Goal: Navigation & Orientation: Find specific page/section

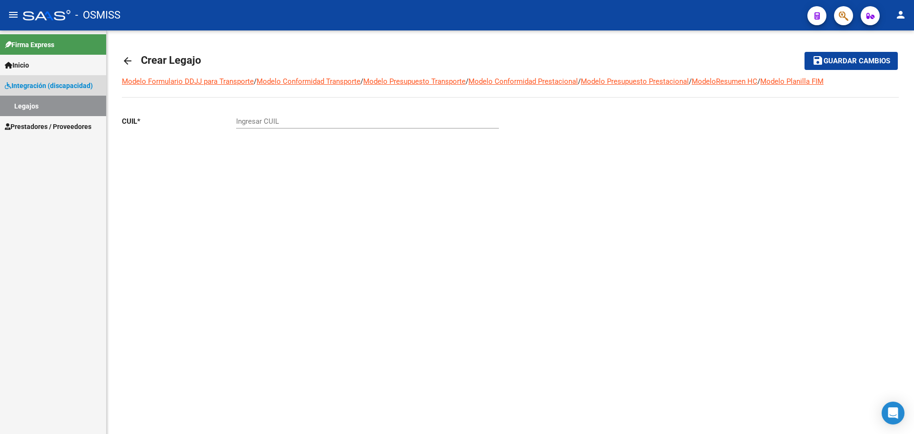
click at [65, 109] on link "Legajos" at bounding box center [53, 106] width 106 height 20
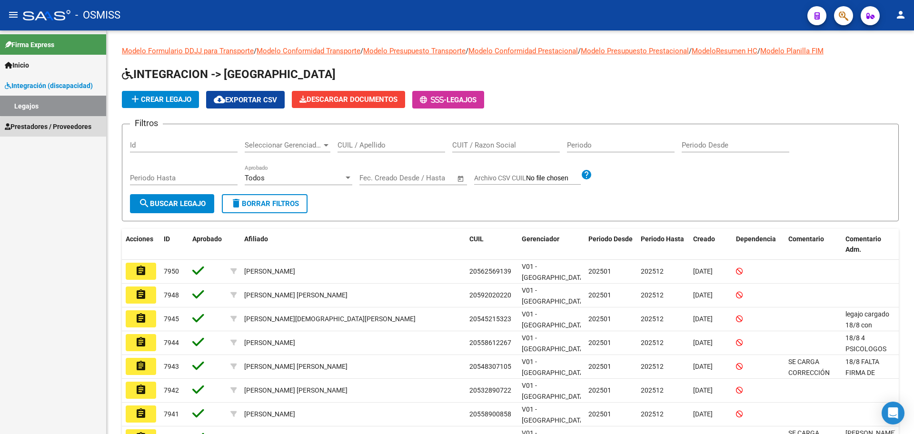
click at [66, 129] on span "Prestadores / Proveedores" at bounding box center [48, 126] width 87 height 10
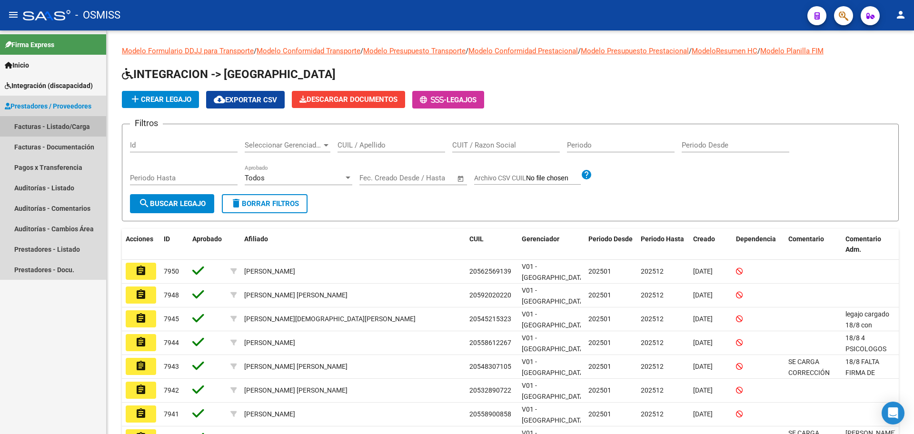
click at [55, 125] on link "Facturas - Listado/Carga" at bounding box center [53, 126] width 106 height 20
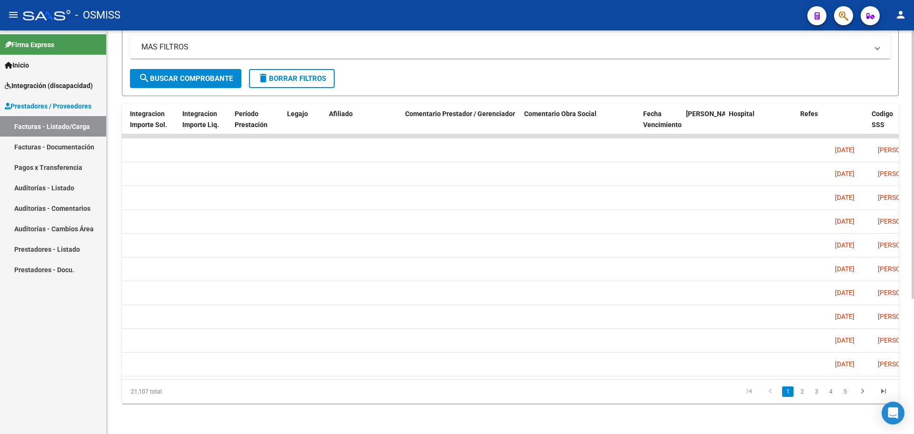
scroll to position [0, 1535]
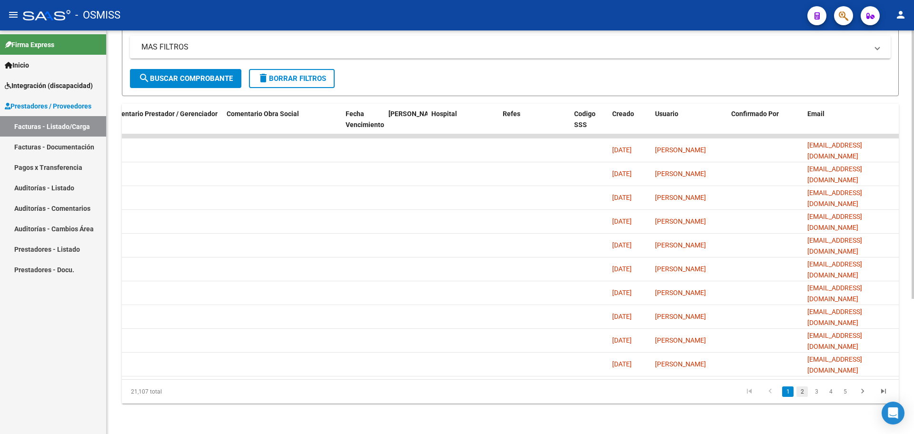
click at [802, 389] on link "2" at bounding box center [802, 392] width 11 height 10
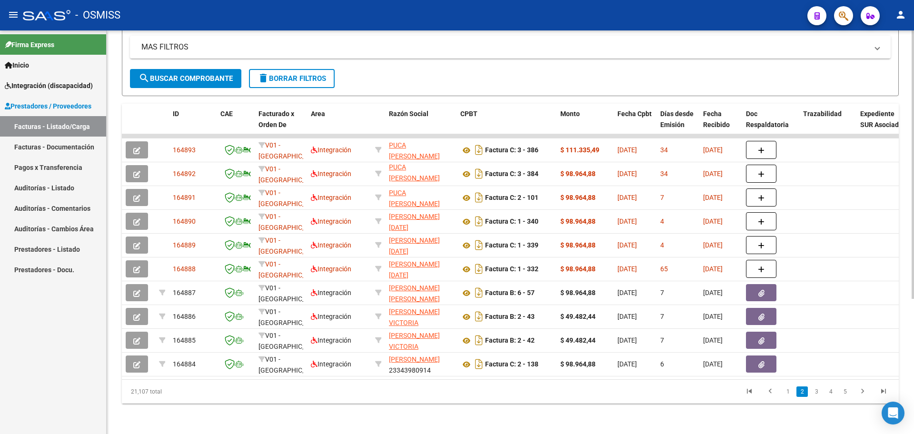
scroll to position [0, 146]
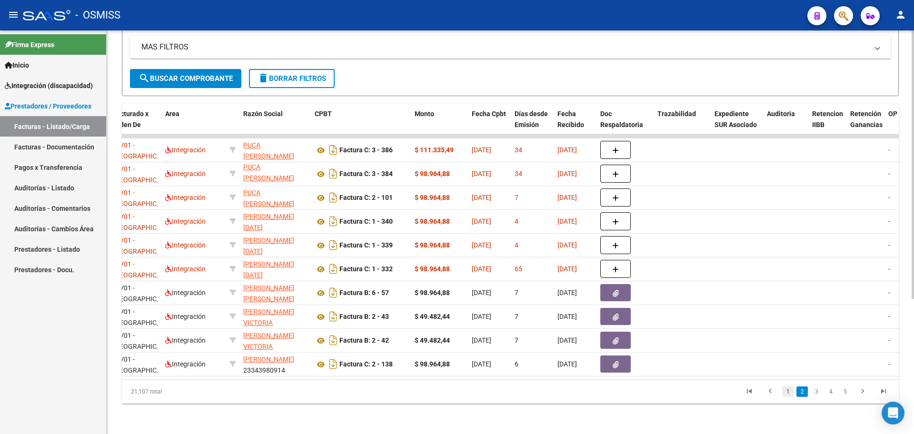
click at [787, 394] on link "1" at bounding box center [787, 392] width 11 height 10
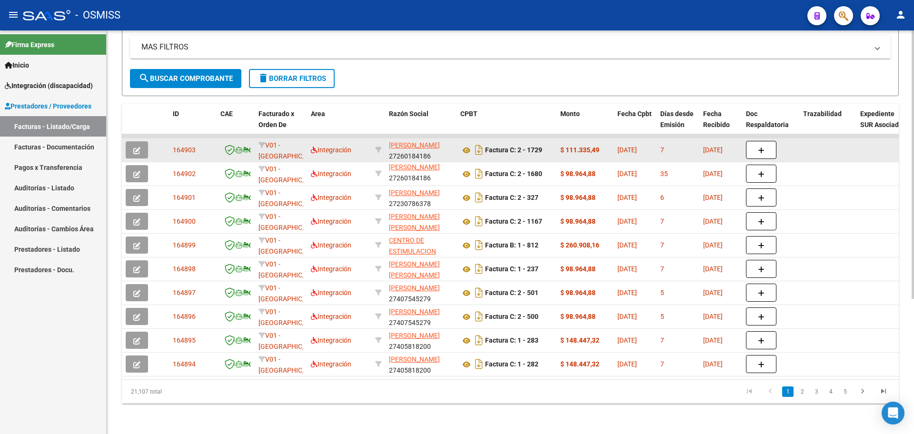
scroll to position [204, 0]
